Goal: Information Seeking & Learning: Learn about a topic

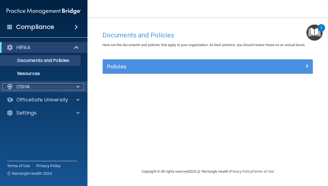
click at [23, 87] on p "OSHA" at bounding box center [23, 87] width 14 height 7
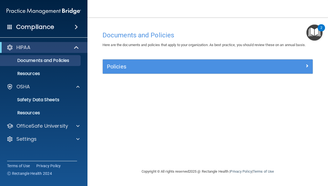
click at [314, 34] on img "Open Resource Center, 2 new notifications" at bounding box center [314, 33] width 16 height 16
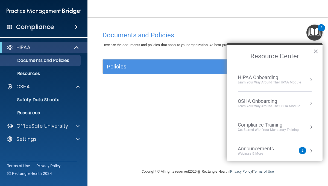
click at [307, 79] on div "HIPAA Onboarding Learn Your Way around the HIPAA module" at bounding box center [274, 80] width 74 height 10
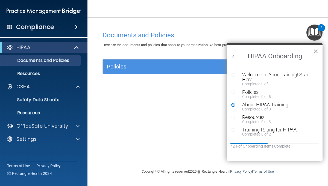
click at [233, 58] on button "Back to Resource Center Home" at bounding box center [232, 55] width 5 height 5
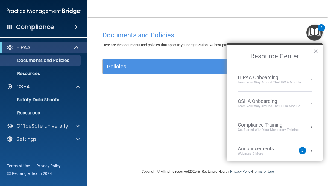
click at [262, 106] on div "Learn your way around the OSHA module" at bounding box center [268, 106] width 62 height 5
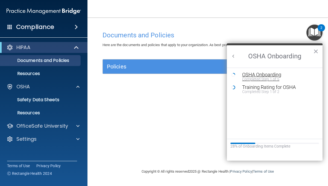
click at [246, 74] on div "OSHA Onboarding" at bounding box center [278, 74] width 73 height 5
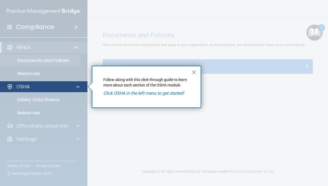
click at [37, 91] on div "OSHA" at bounding box center [44, 86] width 88 height 11
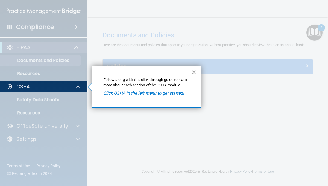
click at [195, 72] on button "×" at bounding box center [193, 72] width 5 height 9
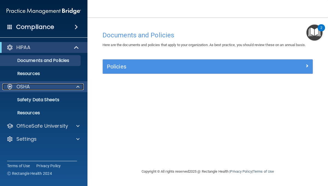
click at [55, 88] on div "OSHA" at bounding box center [36, 87] width 68 height 7
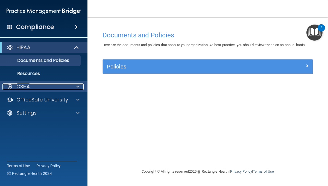
click at [55, 88] on div "OSHA" at bounding box center [36, 87] width 68 height 7
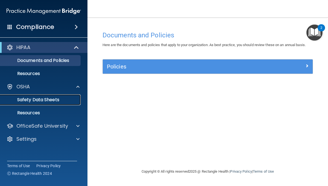
click at [36, 103] on link "Safety Data Sheets" at bounding box center [38, 99] width 86 height 11
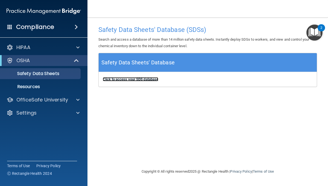
click at [139, 79] on b "Click to access your SDS database" at bounding box center [130, 79] width 55 height 4
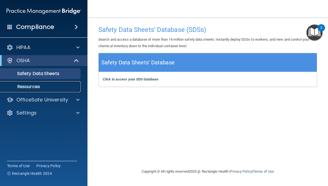
click at [34, 88] on p "Resources" at bounding box center [41, 86] width 75 height 5
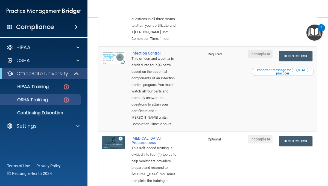
scroll to position [234, 0]
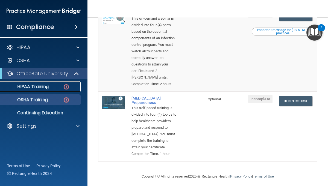
click at [43, 88] on p "HIPAA Training" at bounding box center [26, 86] width 45 height 5
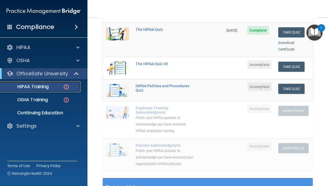
scroll to position [106, 0]
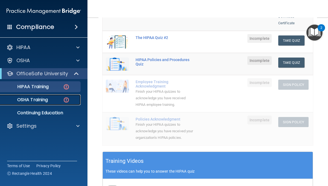
click at [34, 100] on p "OSHA Training" at bounding box center [26, 99] width 44 height 5
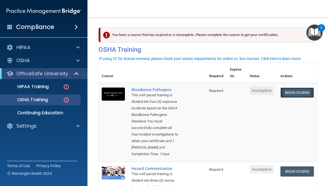
click at [293, 94] on link "Begin Course" at bounding box center [296, 93] width 33 height 10
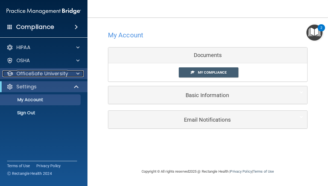
click at [64, 75] on p "OfficeSafe University" at bounding box center [42, 73] width 52 height 7
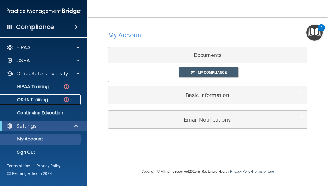
click at [48, 99] on p "OSHA Training" at bounding box center [26, 99] width 44 height 5
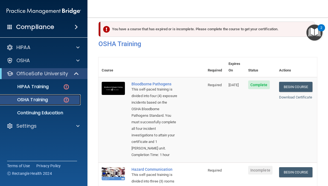
scroll to position [5, 0]
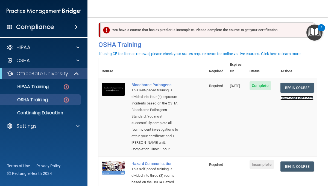
click at [302, 96] on link "Download Certificate" at bounding box center [296, 98] width 33 height 4
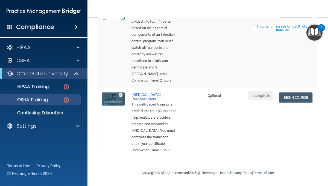
scroll to position [283, 0]
